Goal: Task Accomplishment & Management: Manage account settings

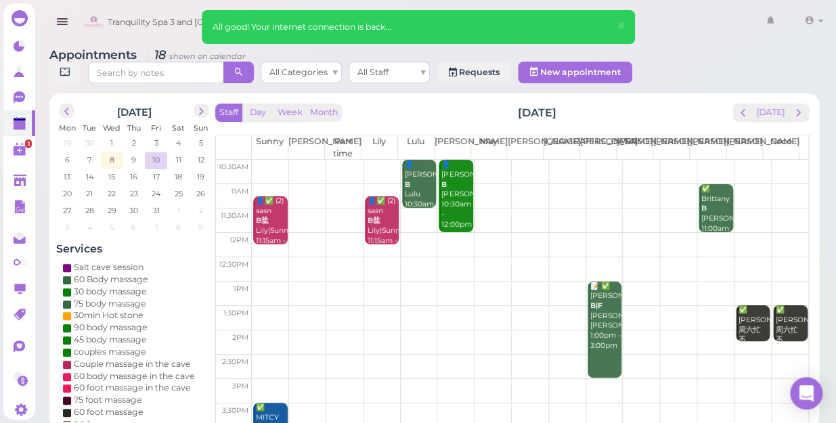
scroll to position [13, 0]
click at [483, 193] on td at bounding box center [530, 196] width 556 height 24
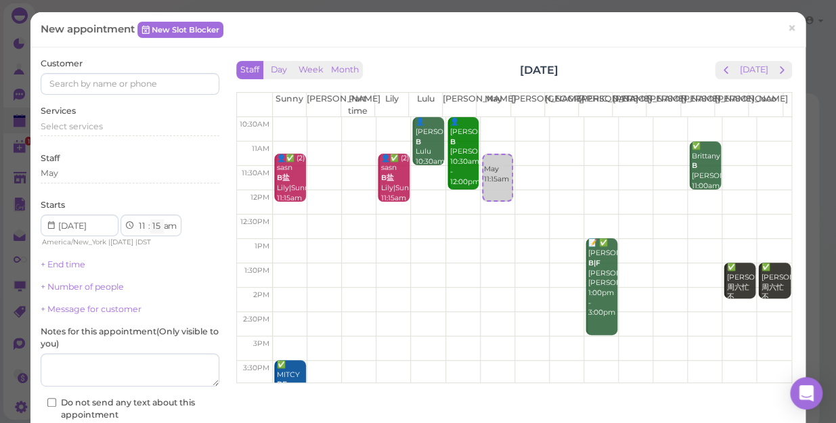
click at [158, 224] on select "00 05 10 15 20 25 30 35 40 45 50 55" at bounding box center [157, 226] width 14 height 14
select select "30"
click at [150, 219] on select "00 05 10 15 20 25 30 35 40 45 50 55" at bounding box center [157, 226] width 14 height 14
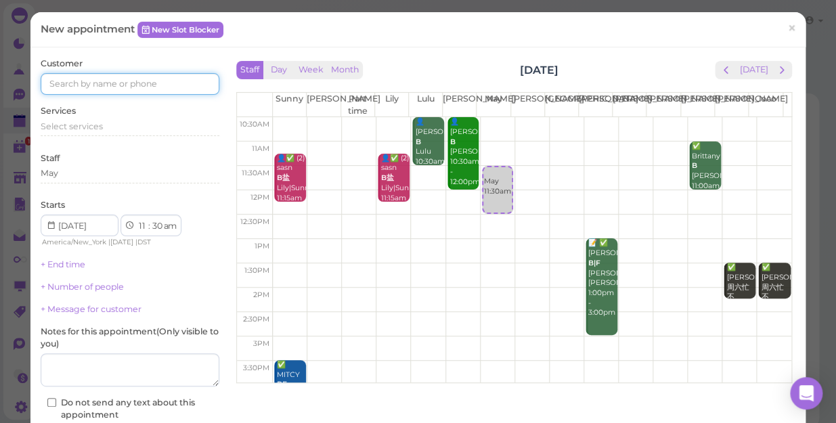
click at [146, 81] on input at bounding box center [130, 84] width 179 height 22
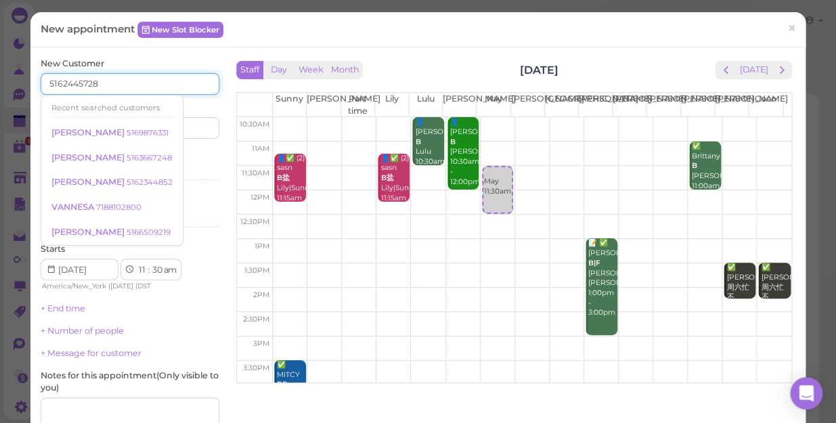
type input "5162445728"
click at [191, 122] on input at bounding box center [176, 128] width 86 height 22
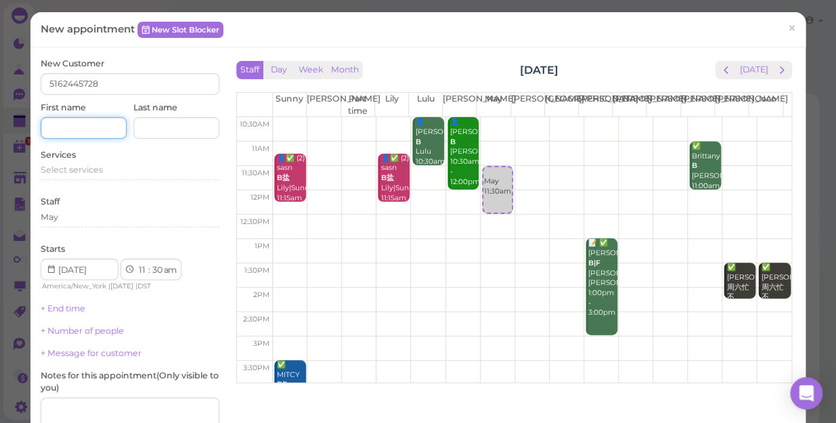
click at [72, 120] on input at bounding box center [84, 128] width 86 height 22
type input "[PERSON_NAME]"
click at [88, 167] on span "Select services" at bounding box center [72, 169] width 62 height 10
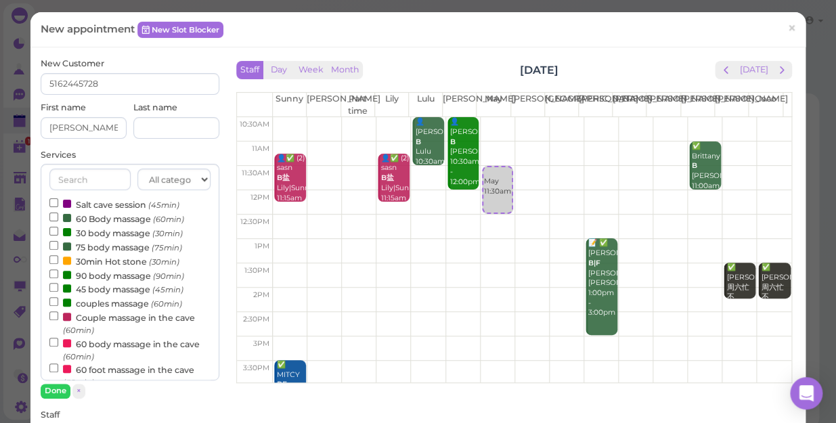
click at [120, 346] on label "60 body massage in the cave (60min)" at bounding box center [129, 349] width 161 height 26
click at [58, 346] on input "60 body massage in the cave (60min)" at bounding box center [53, 342] width 9 height 9
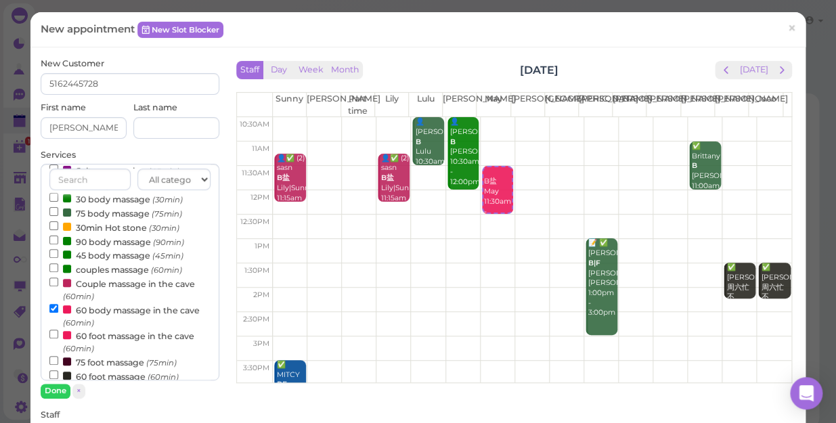
scroll to position [61, 0]
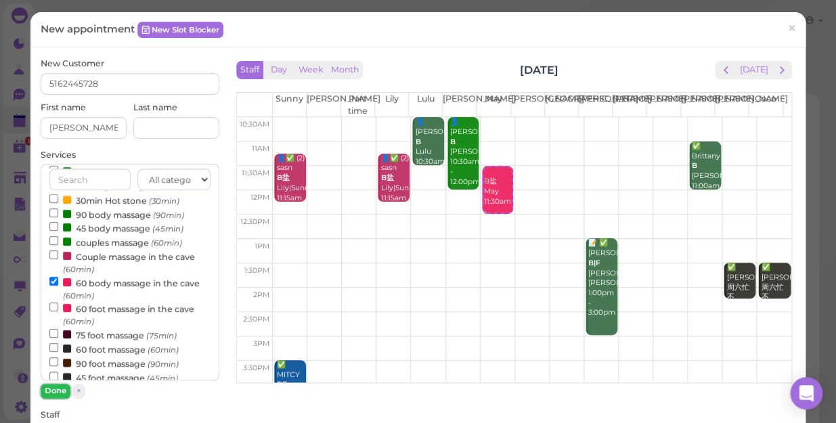
click at [57, 392] on button "Done" at bounding box center [56, 391] width 30 height 14
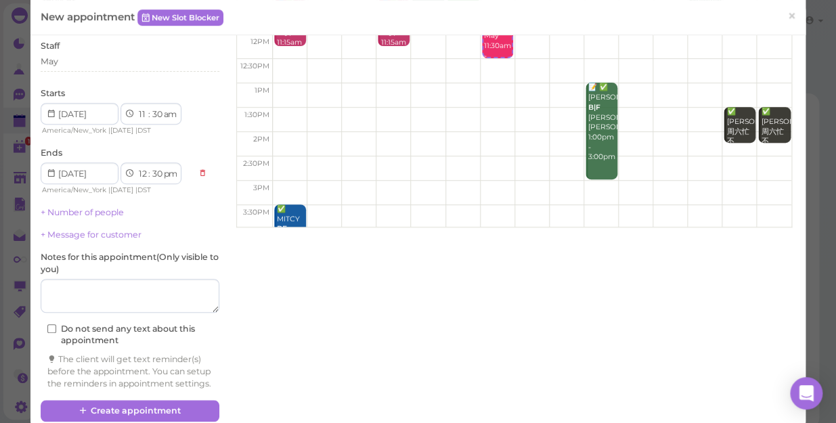
scroll to position [184, 0]
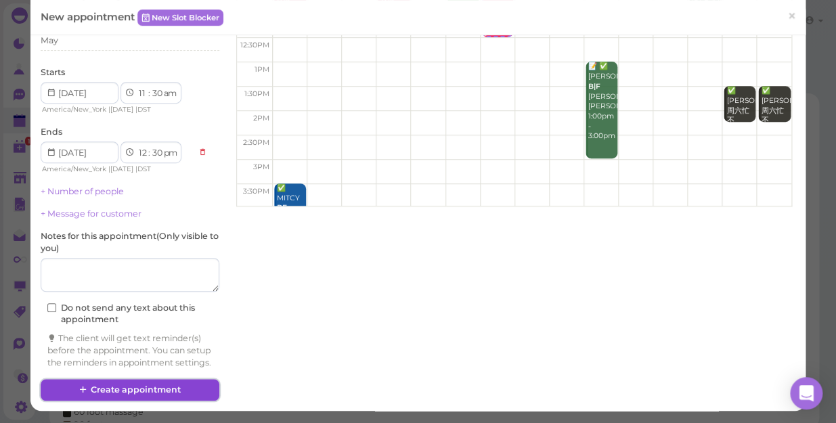
click at [176, 393] on button "Create appointment" at bounding box center [130, 390] width 179 height 22
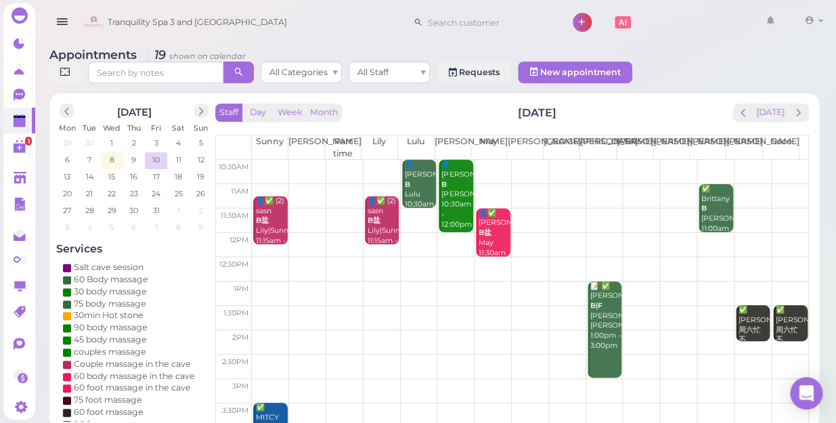
drag, startPoint x: 0, startPoint y: 221, endPoint x: -3, endPoint y: 129, distance: 92.7
click at [0, 129] on html "Dashboard Reports Customers Conversations 0" at bounding box center [418, 214] width 836 height 428
click at [667, 330] on td at bounding box center [530, 342] width 556 height 24
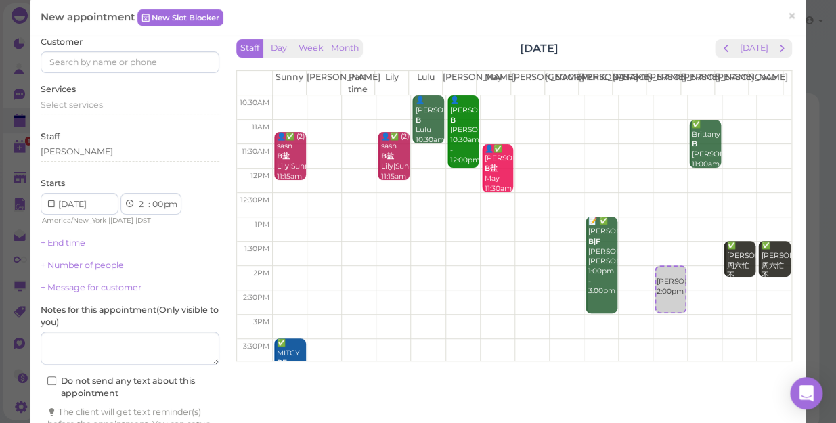
scroll to position [0, 0]
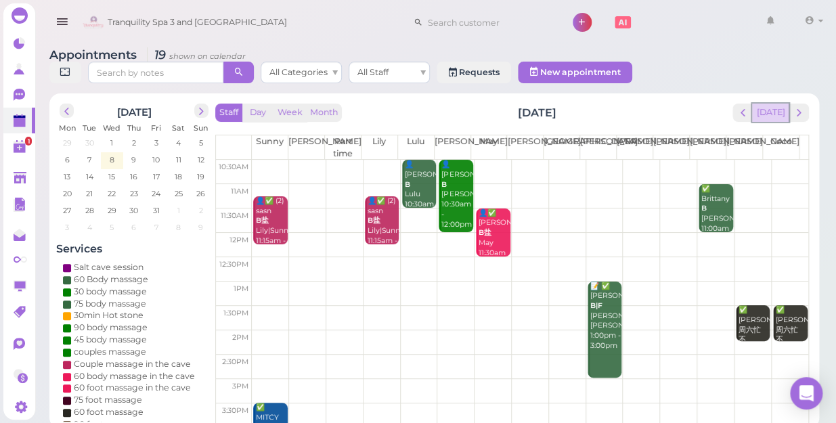
click at [768, 104] on button "[DATE]" at bounding box center [770, 113] width 37 height 18
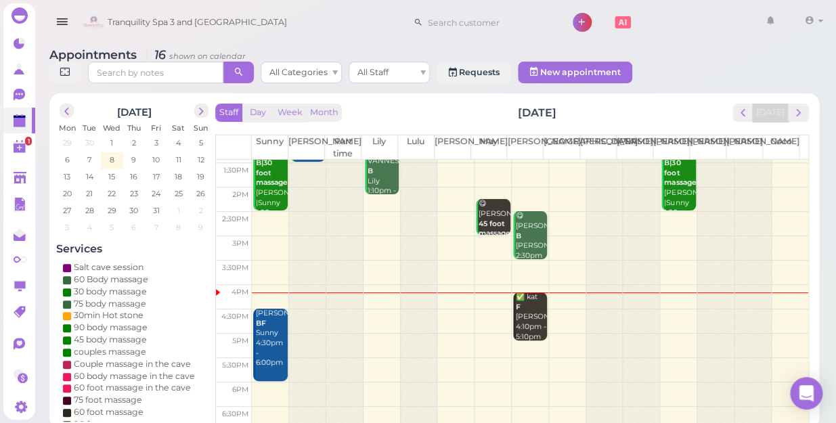
scroll to position [122, 0]
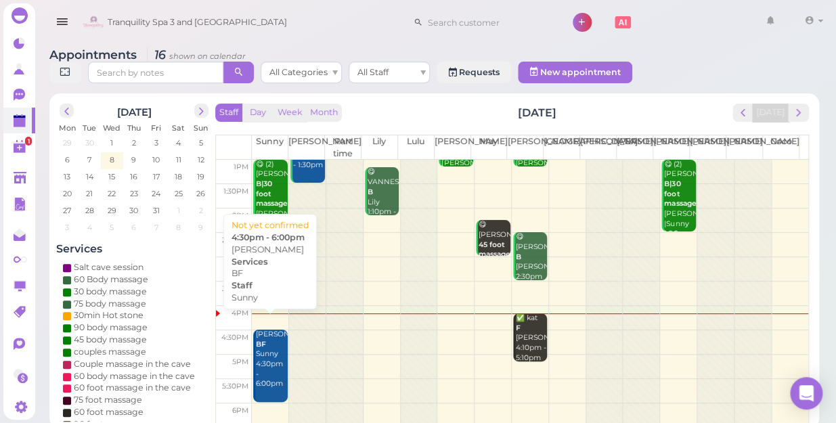
drag, startPoint x: 269, startPoint y: 342, endPoint x: 227, endPoint y: 353, distance: 43.3
click at [227, 353] on td "5pm" at bounding box center [234, 362] width 36 height 24
click at [267, 344] on div "[PERSON_NAME] BF Sunny 4:30pm - 6:00pm" at bounding box center [271, 359] width 32 height 60
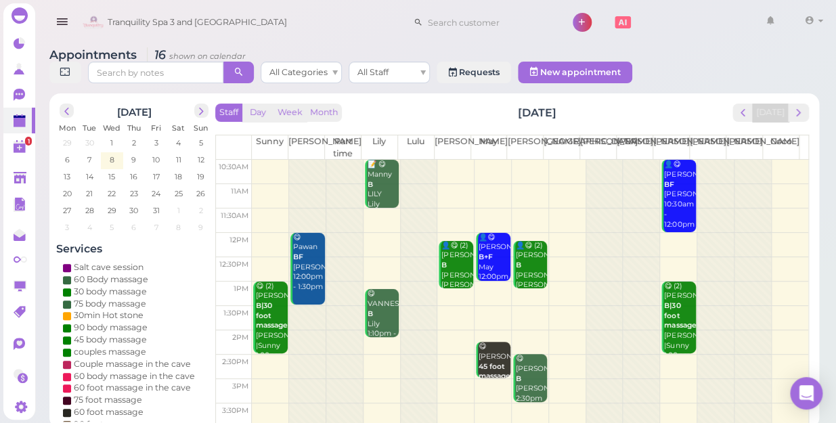
scroll to position [244, 0]
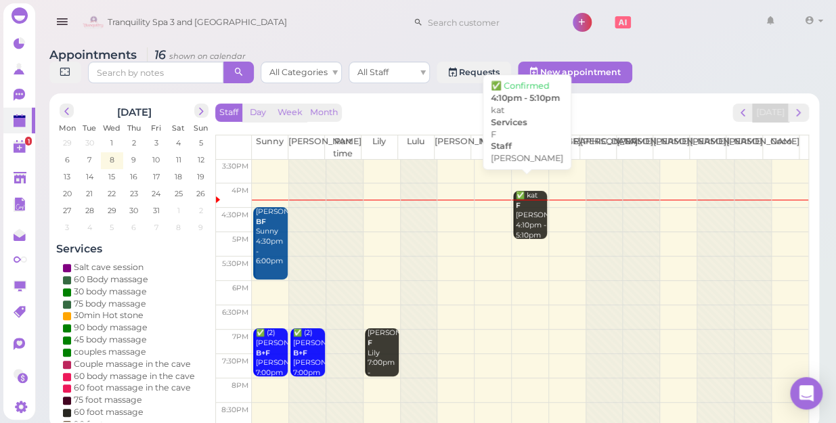
drag, startPoint x: 521, startPoint y: 204, endPoint x: 821, endPoint y: 271, distance: 307.1
click at [821, 271] on div "Appointments 16 shown on calendar All Categories All Staff Requests 1 New appoi…" at bounding box center [433, 233] width 803 height 390
click at [520, 203] on div "✅ kat F [PERSON_NAME] 4:10pm - 5:10pm" at bounding box center [531, 215] width 32 height 49
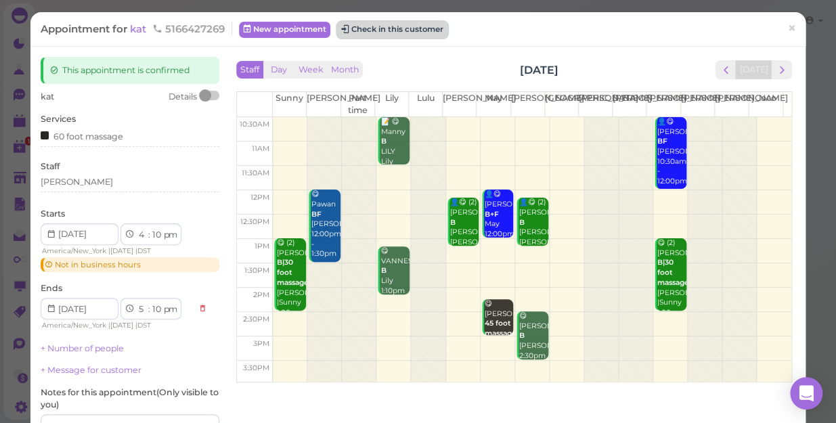
click at [410, 30] on button "Check in this customer" at bounding box center [392, 30] width 110 height 16
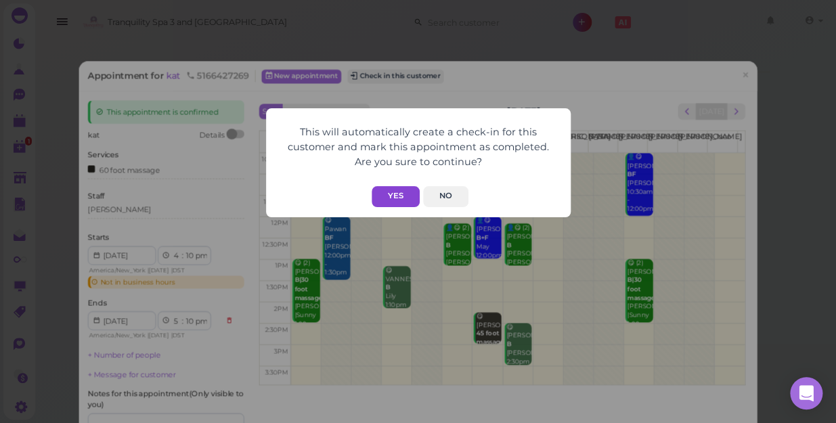
click at [405, 196] on button "Yes" at bounding box center [395, 196] width 48 height 21
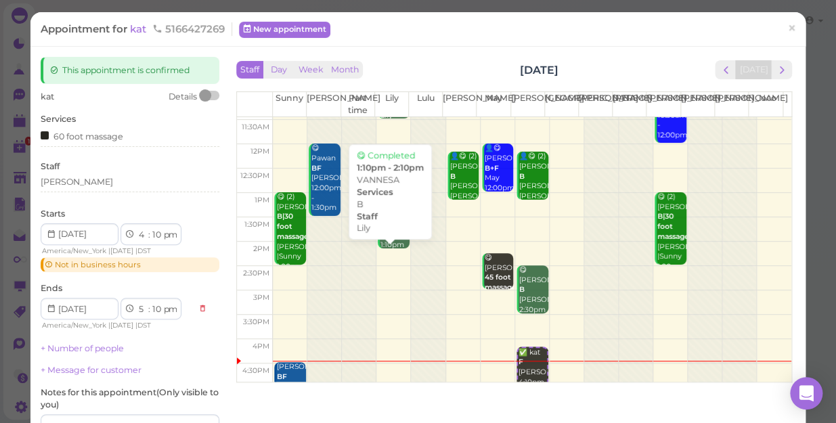
scroll to position [122, 0]
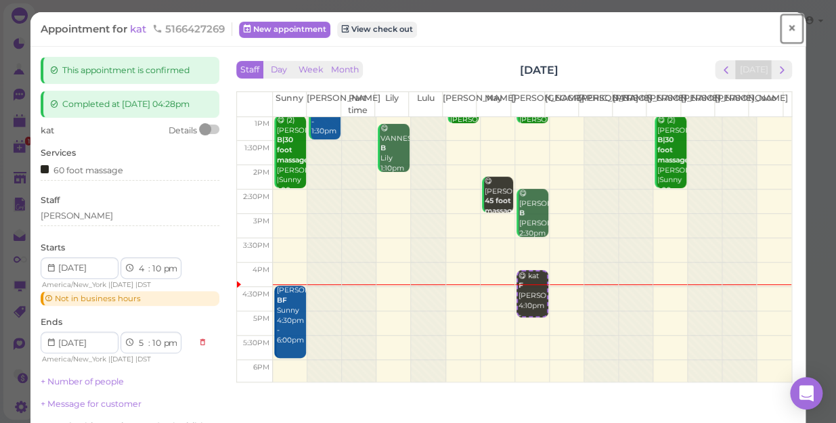
click at [787, 26] on span "×" at bounding box center [791, 28] width 9 height 19
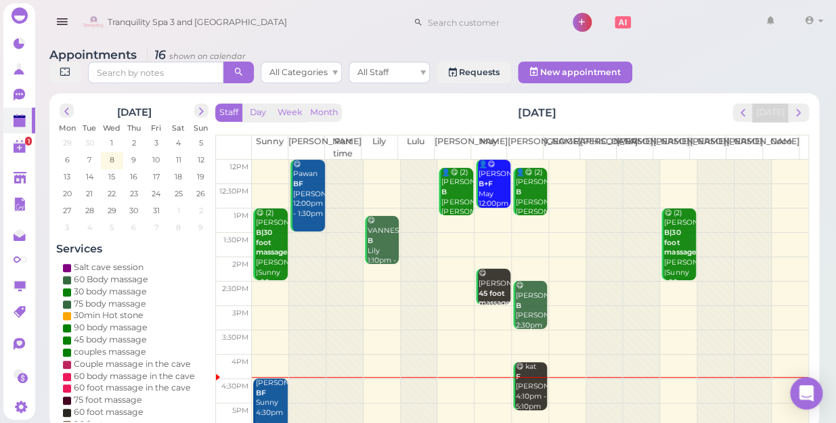
scroll to position [122, 0]
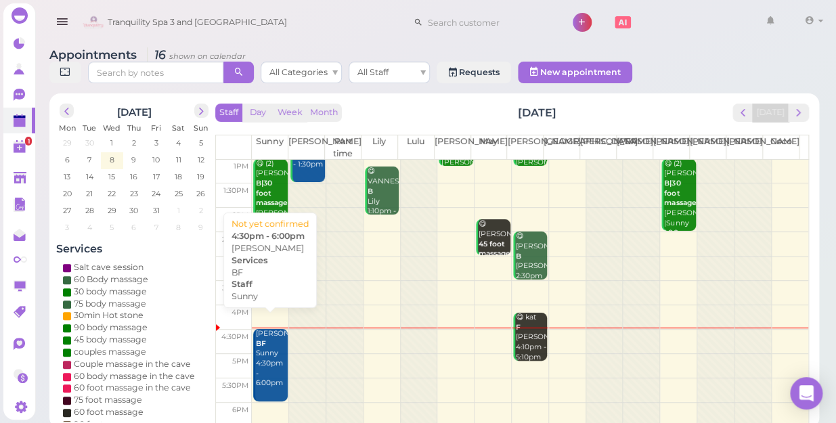
click at [267, 359] on div "[PERSON_NAME] BF Sunny 4:30pm - 6:00pm" at bounding box center [271, 359] width 32 height 60
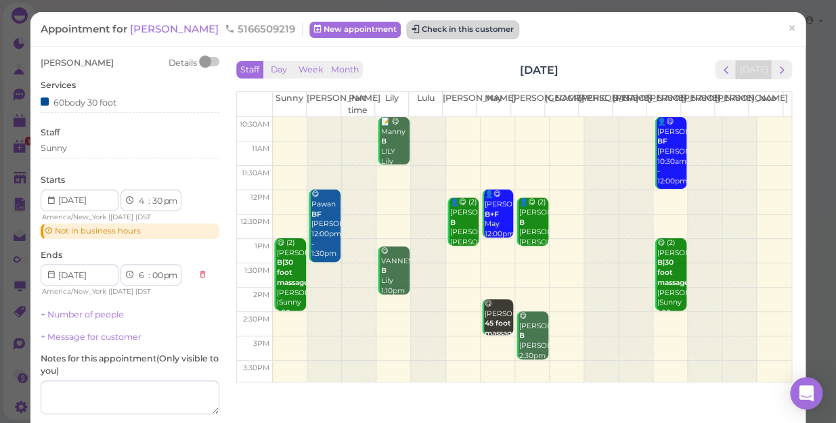
click at [495, 29] on button "Check in this customer" at bounding box center [462, 30] width 110 height 16
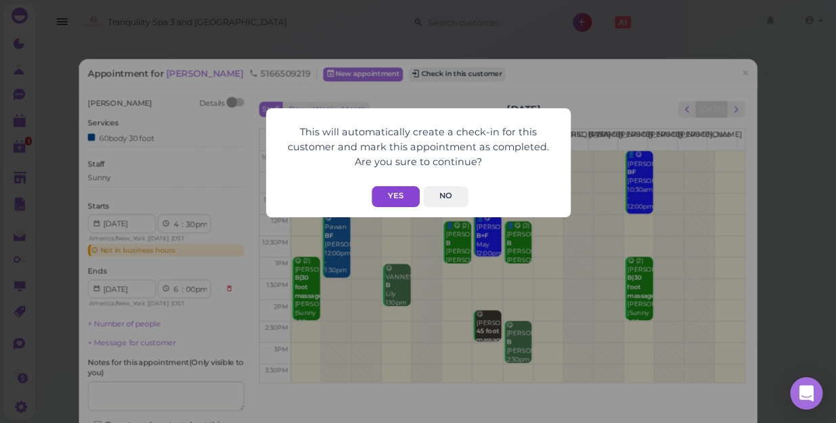
click at [401, 197] on button "Yes" at bounding box center [395, 196] width 48 height 21
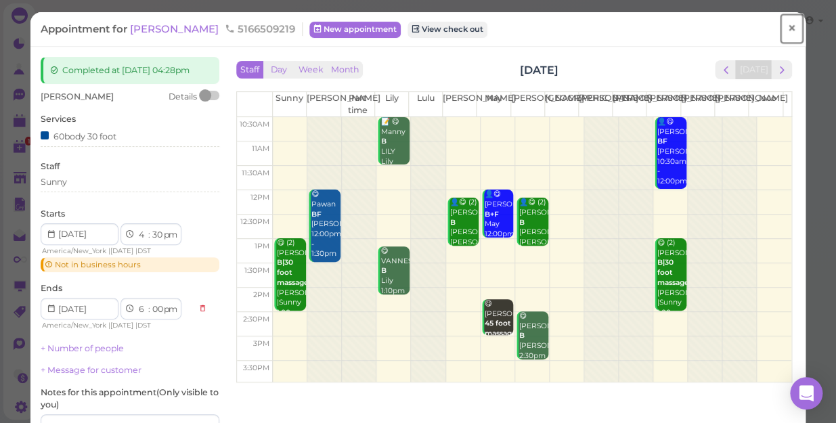
click at [787, 24] on span "×" at bounding box center [791, 28] width 9 height 19
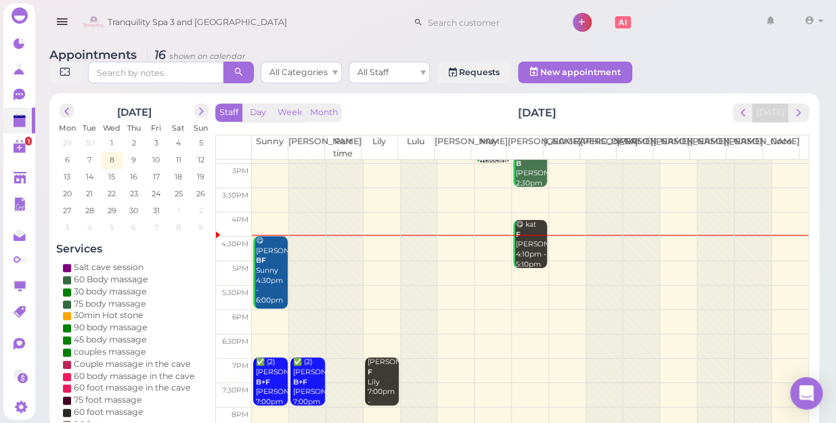
scroll to position [244, 0]
